Goal: Check status

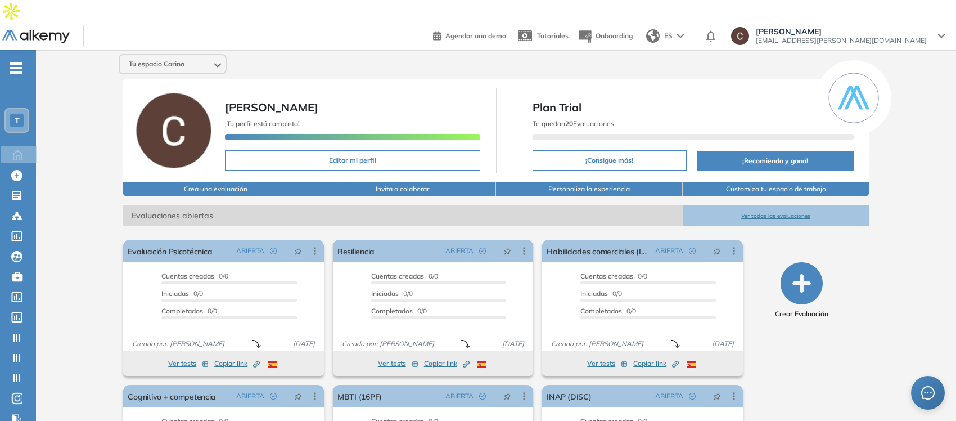
click at [12, 114] on div "T" at bounding box center [16, 120] width 13 height 13
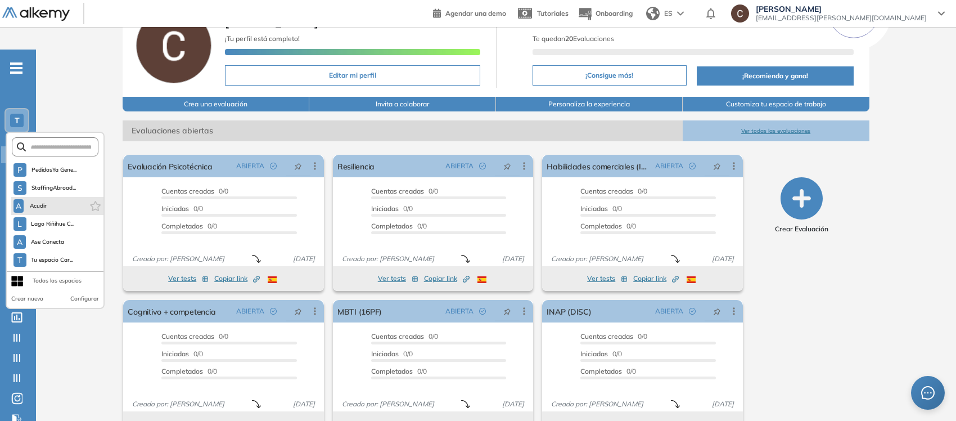
scroll to position [90, 0]
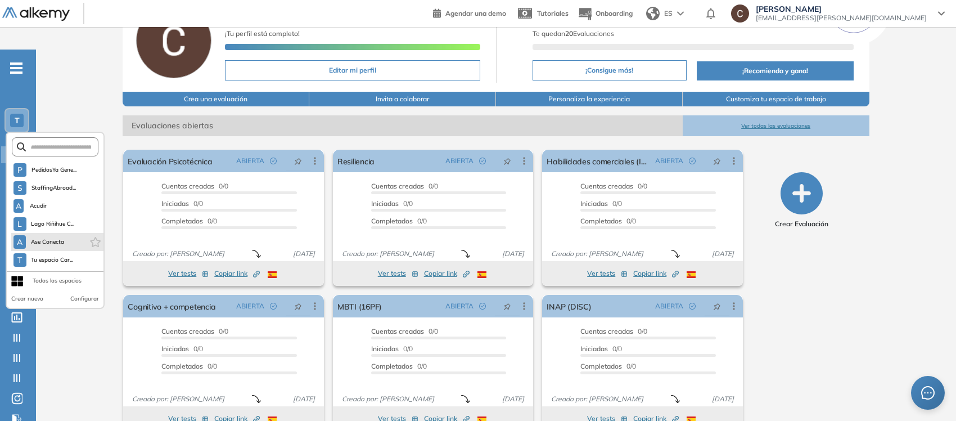
click at [69, 233] on li "A Ase Conecta" at bounding box center [57, 242] width 92 height 18
click at [39, 237] on span "Ase Conecta" at bounding box center [47, 241] width 34 height 9
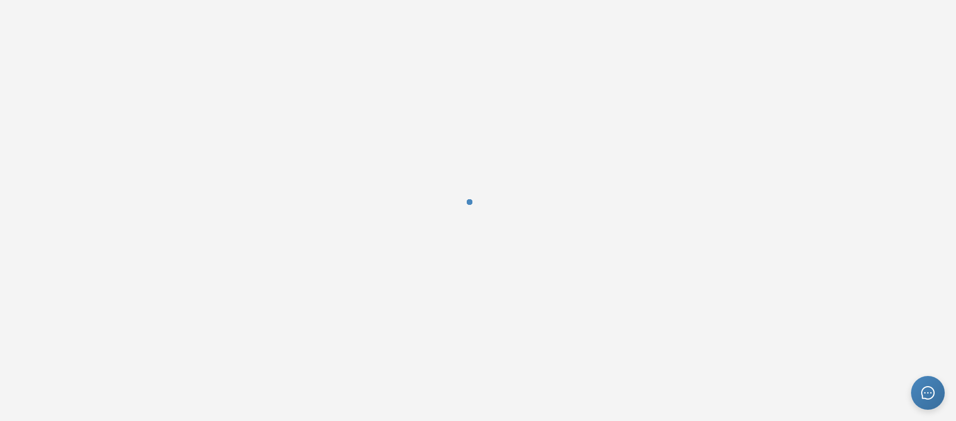
scroll to position [0, 0]
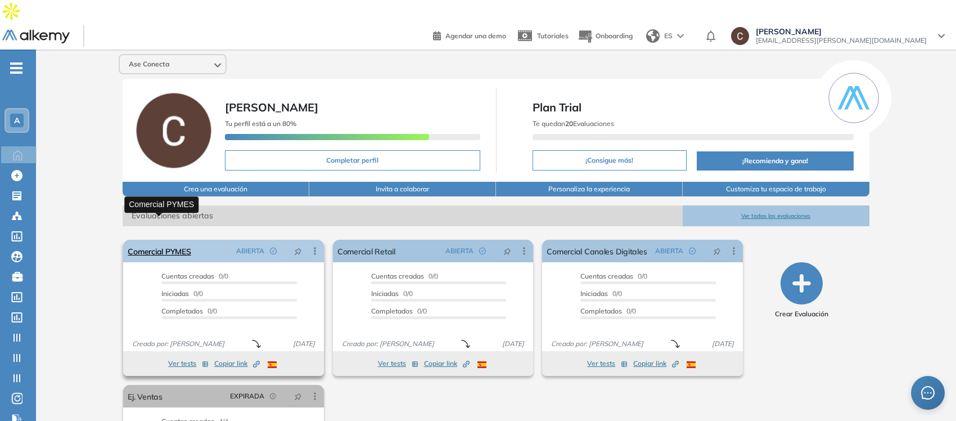
click at [180, 239] on link "Comercial PYMES" at bounding box center [159, 250] width 63 height 22
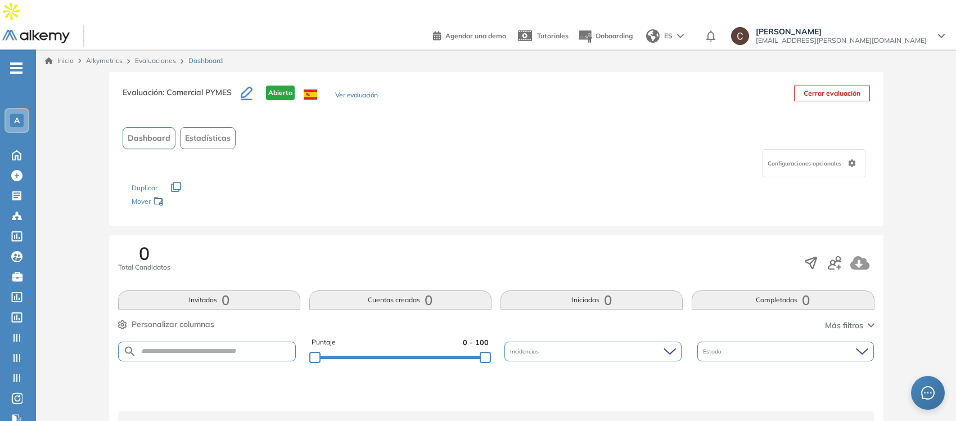
click at [364, 90] on button "Ver evaluación" at bounding box center [356, 96] width 43 height 12
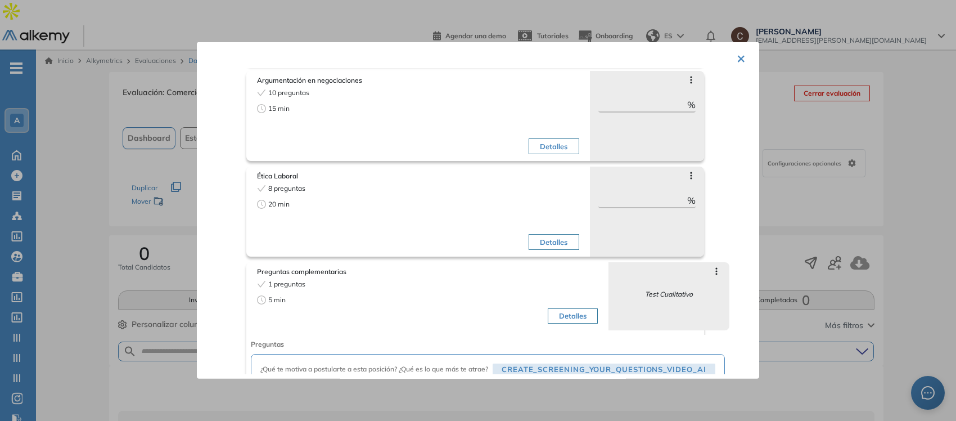
scroll to position [259, 0]
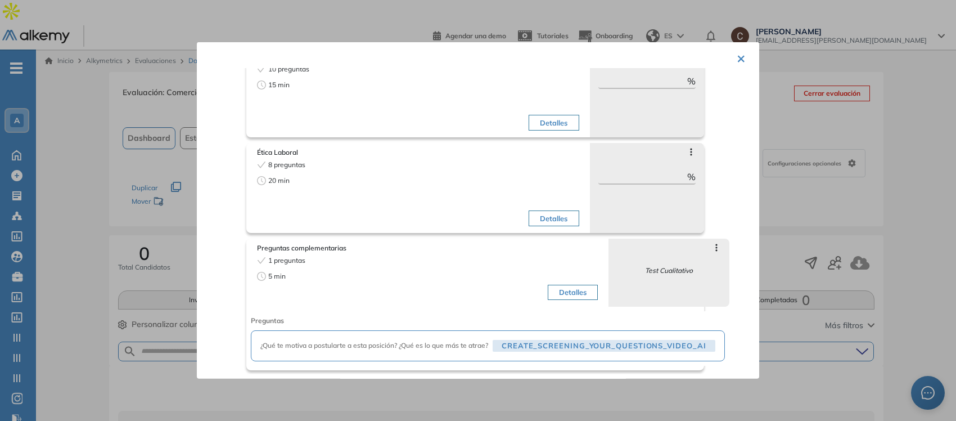
click at [582, 292] on button "Detalles" at bounding box center [573, 292] width 50 height 16
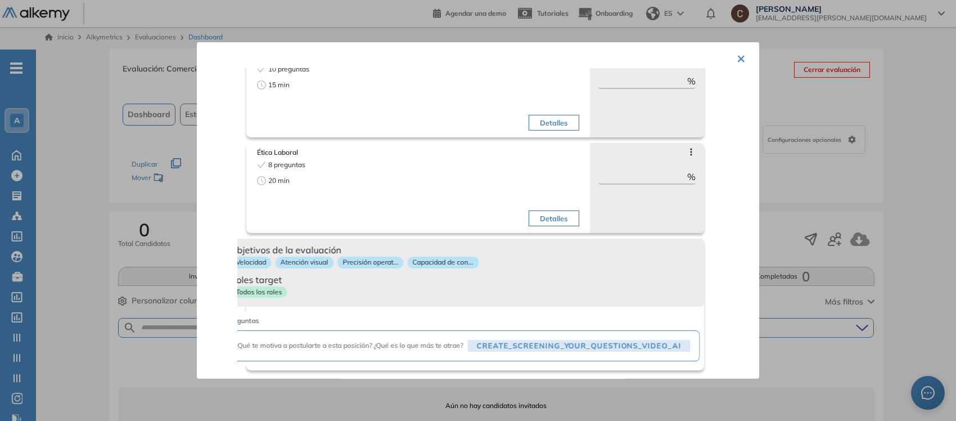
scroll to position [46, 0]
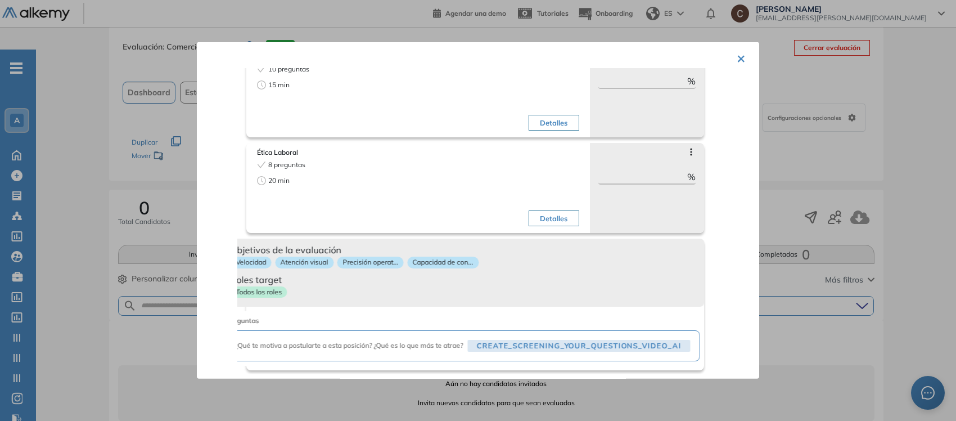
click at [736, 65] on button "×" at bounding box center [740, 58] width 9 height 22
